Goal: Transaction & Acquisition: Purchase product/service

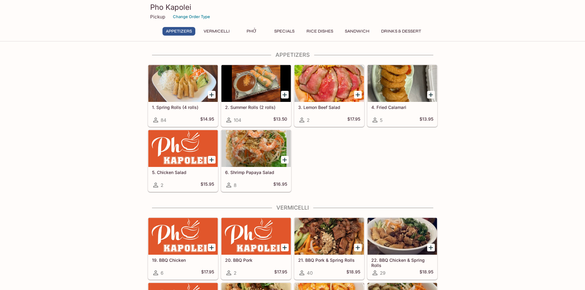
click at [321, 33] on button "Rice Dishes" at bounding box center [319, 31] width 33 height 9
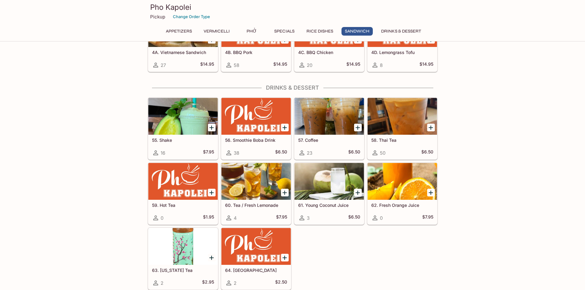
scroll to position [940, 0]
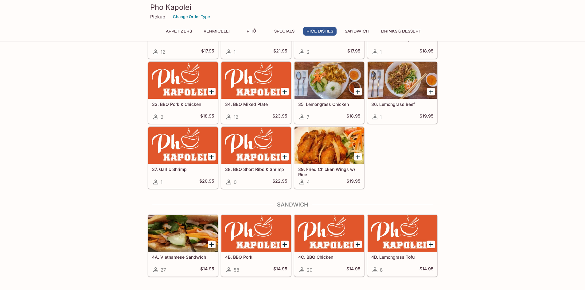
click at [337, 82] on div at bounding box center [328, 80] width 69 height 37
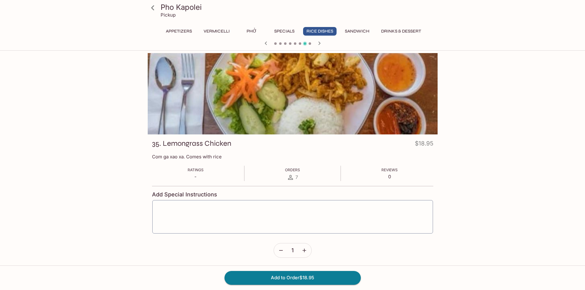
click at [408, 32] on button "Drinks & Dessert" at bounding box center [401, 31] width 47 height 9
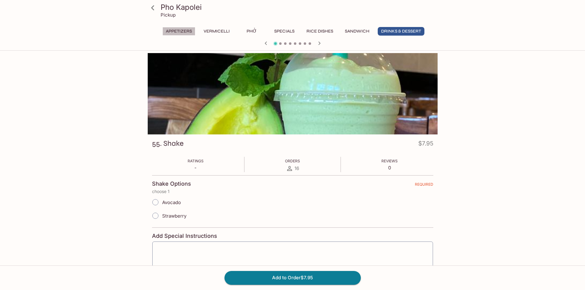
click at [172, 32] on button "Appetizers" at bounding box center [178, 31] width 33 height 9
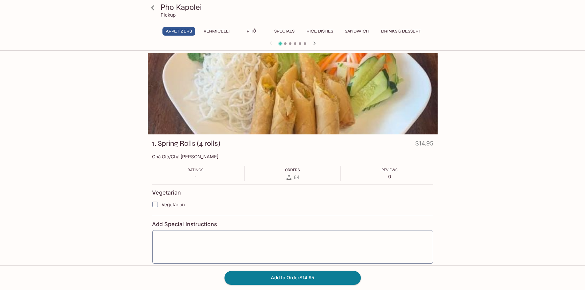
click at [155, 8] on icon at bounding box center [152, 7] width 11 height 11
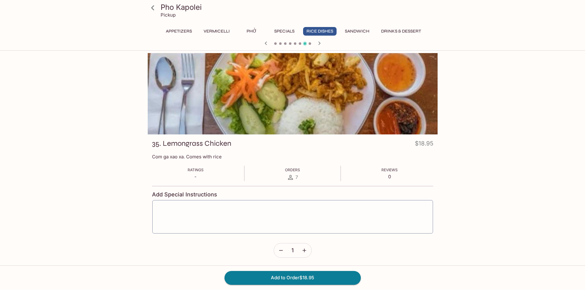
scroll to position [155, 0]
